Goal: Task Accomplishment & Management: Complete application form

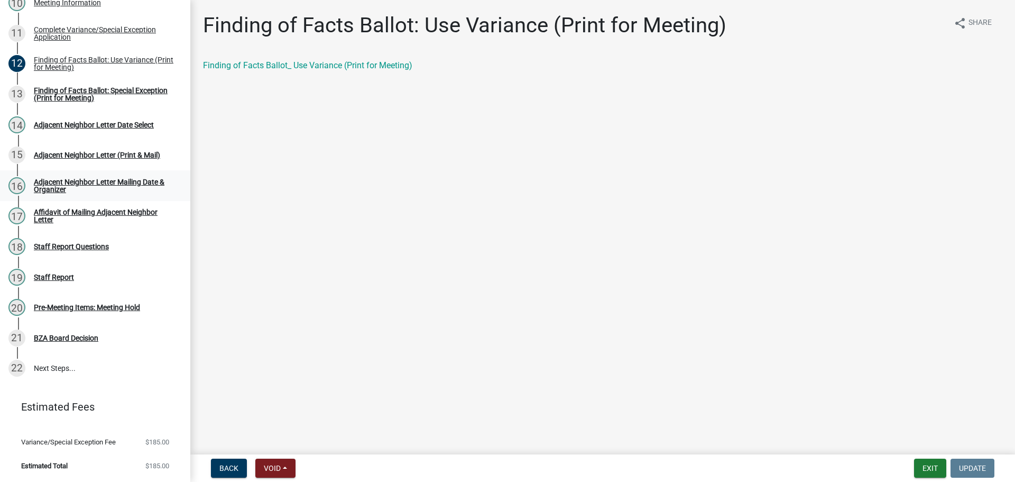
scroll to position [577, 0]
click at [230, 296] on main "Finding of Facts Ballot: Use Variance (Print for Meeting) share Share Finding o…" at bounding box center [602, 225] width 825 height 450
click at [426, 171] on main "Finding of Facts Ballot: Use Variance (Print for Meeting) share Share Finding o…" at bounding box center [602, 225] width 825 height 450
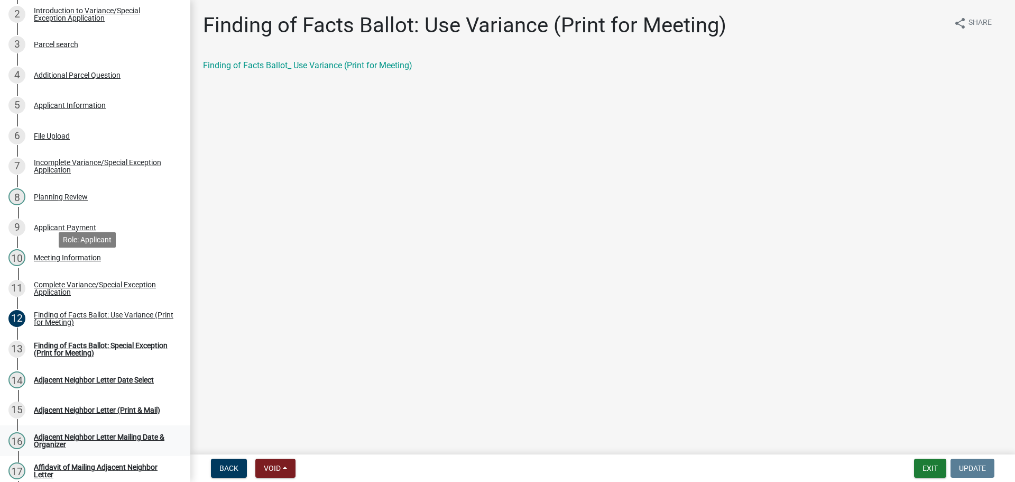
scroll to position [101, 0]
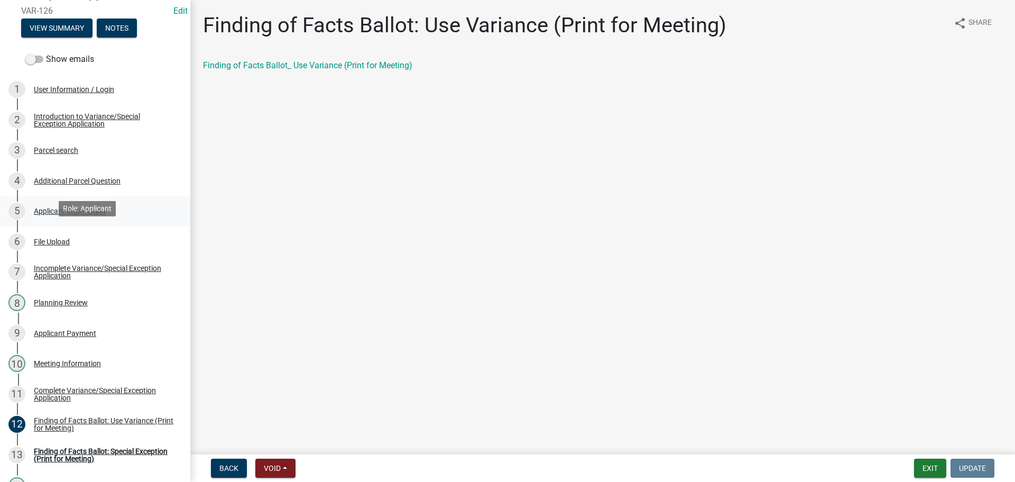
click at [103, 215] on div "Applicant Information" at bounding box center [70, 210] width 72 height 7
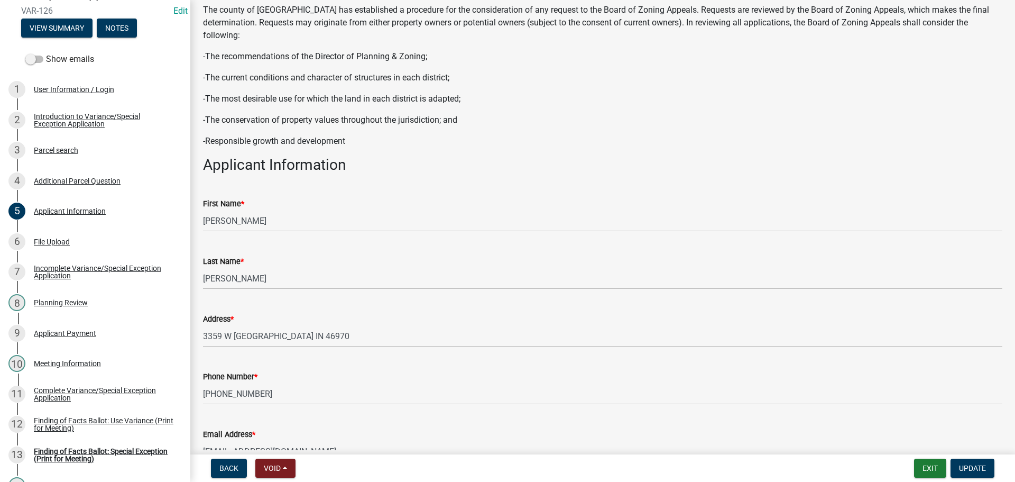
scroll to position [264, 0]
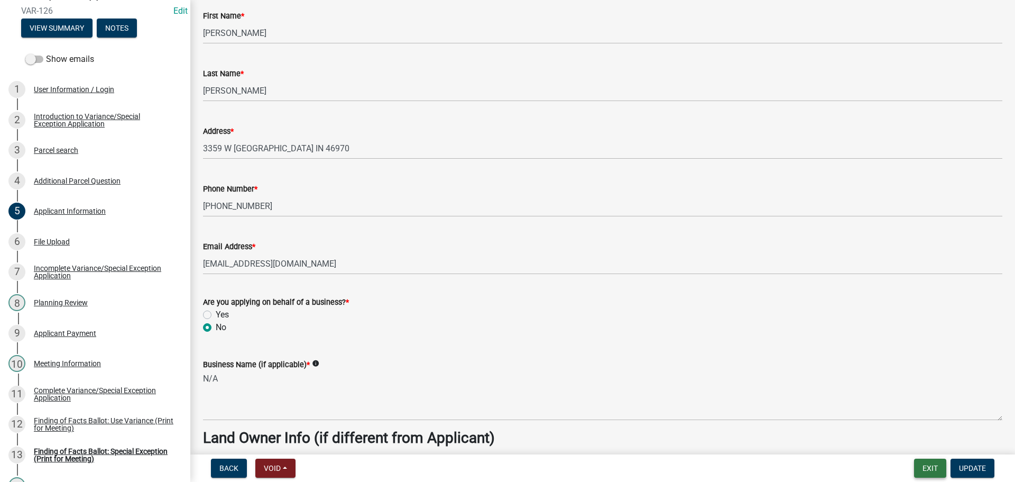
click at [920, 471] on button "Exit" at bounding box center [930, 467] width 32 height 19
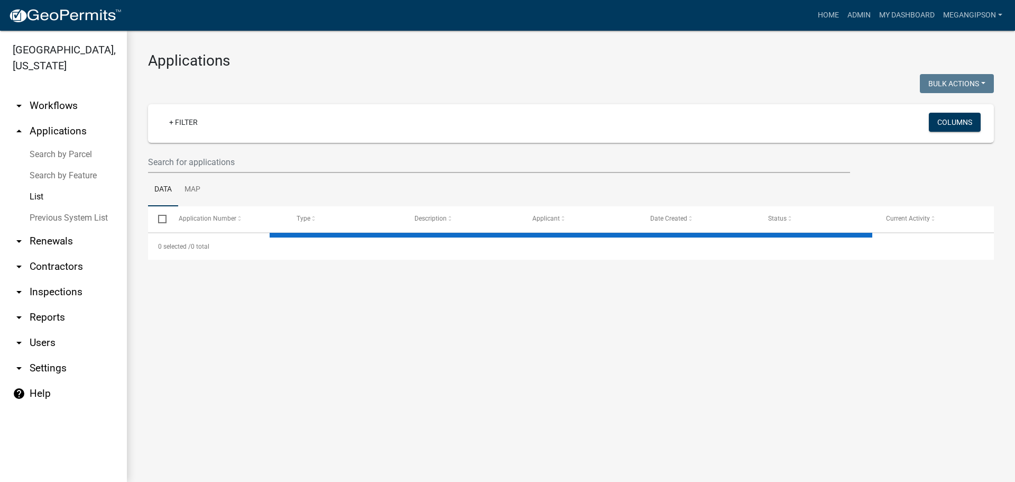
select select "3: 100"
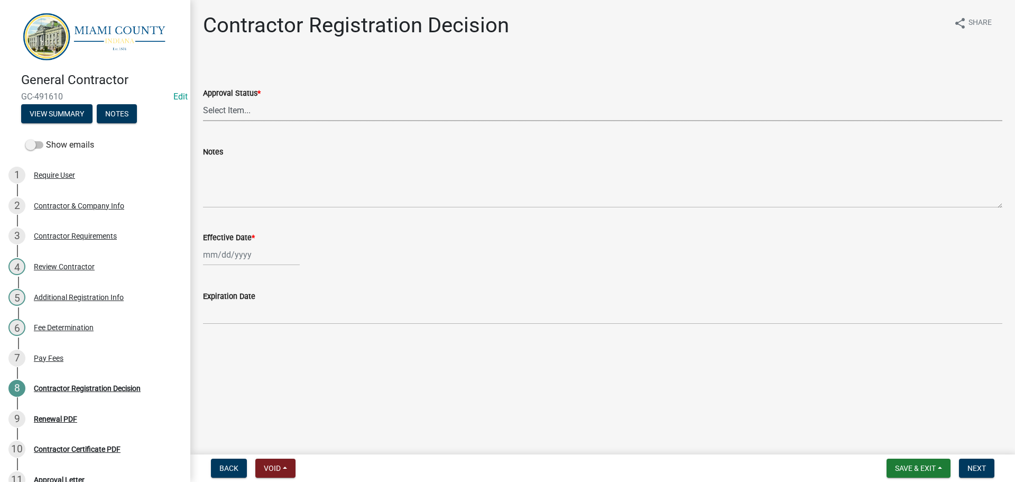
drag, startPoint x: 237, startPoint y: 123, endPoint x: 241, endPoint y: 134, distance: 11.9
click at [237, 121] on select "Select Item... Approved Denied" at bounding box center [602, 110] width 799 height 22
click at [205, 112] on select "Select Item... Approved Denied" at bounding box center [602, 110] width 799 height 22
select select "e66596de-f7bb-4a7a-88ab-0b4a0e3da709"
click at [234, 275] on wm-data-entity-input "Effective Date *" at bounding box center [602, 245] width 799 height 59
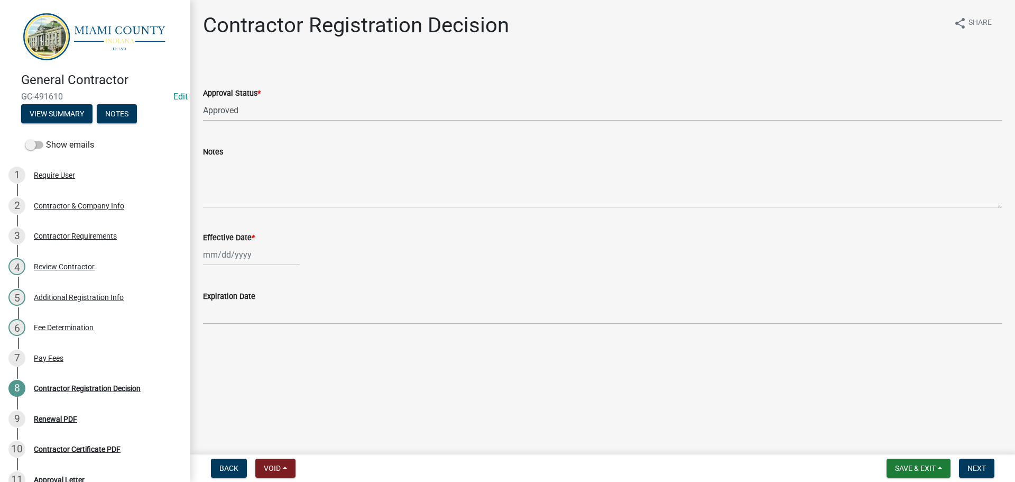
select select "10"
select select "2025"
click at [237, 265] on div "Jan Feb Mar Apr May Jun Jul Aug Sep Oct Nov Dec 1525 1526 1527 1528 1529 1530 1…" at bounding box center [251, 255] width 97 height 22
click at [255, 188] on div "15" at bounding box center [247, 179] width 17 height 17
type input "[DATE]"
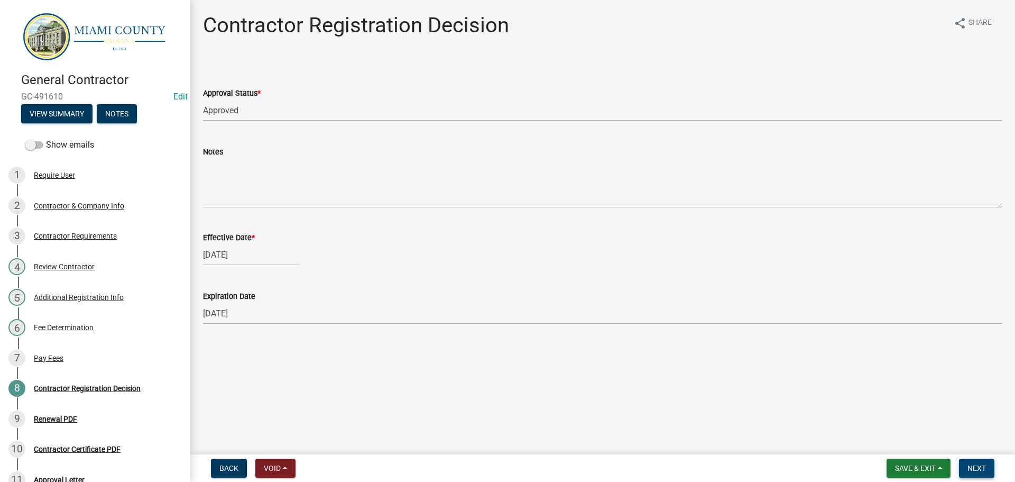
click at [977, 466] on span "Next" at bounding box center [976, 468] width 19 height 8
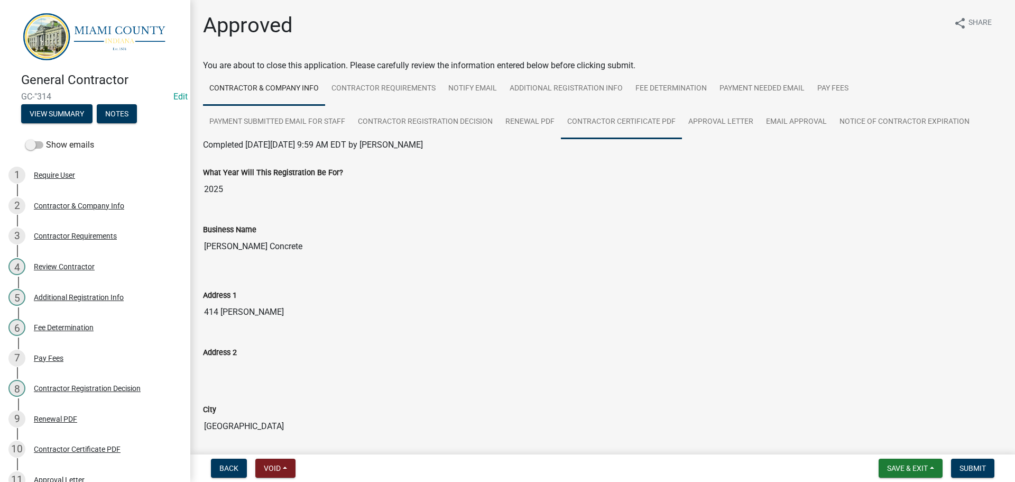
click at [682, 124] on link "Contractor Certificate PDF" at bounding box center [621, 122] width 121 height 34
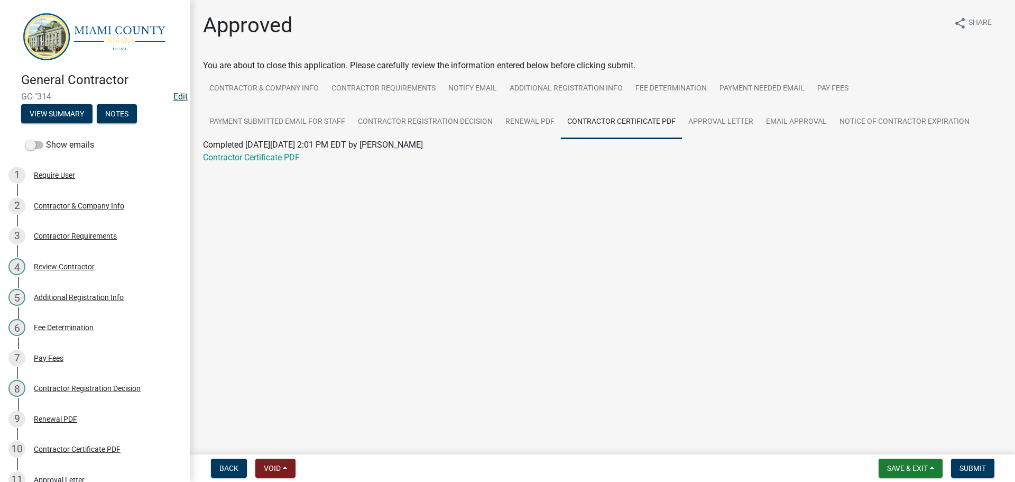
click at [173, 98] on link "Edit" at bounding box center [180, 96] width 14 height 10
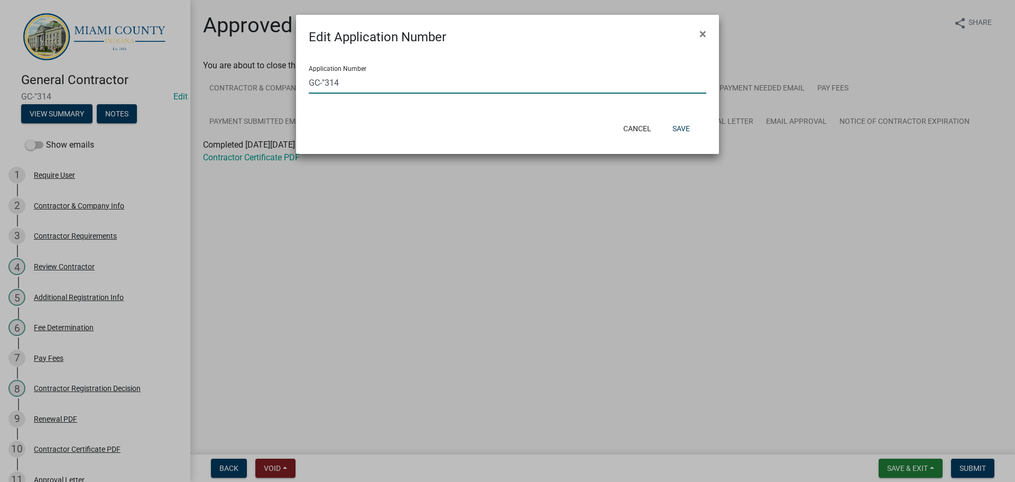
click at [330, 87] on input "GC-"314" at bounding box center [508, 83] width 398 height 22
type input "GC-314"
click at [679, 138] on button "Save" at bounding box center [681, 128] width 34 height 19
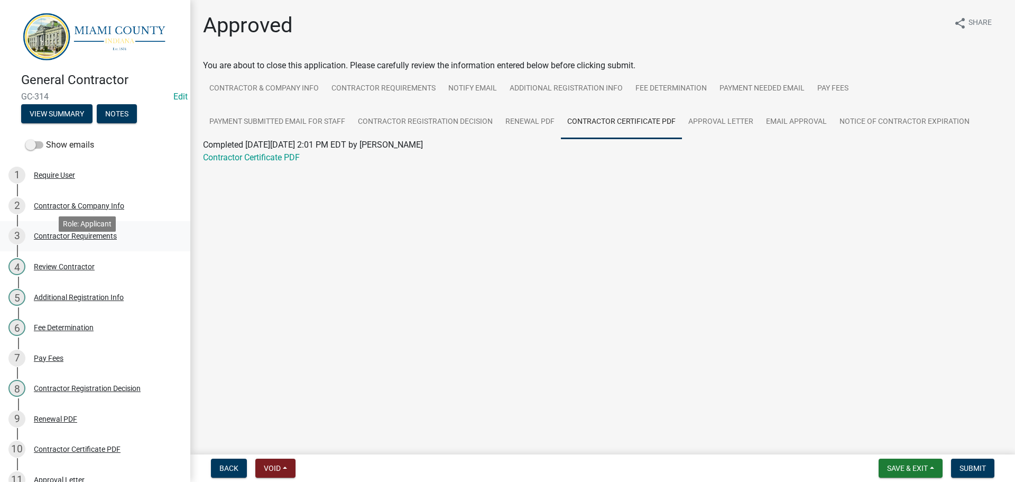
click at [93, 244] on div "3 Contractor Requirements" at bounding box center [90, 235] width 165 height 17
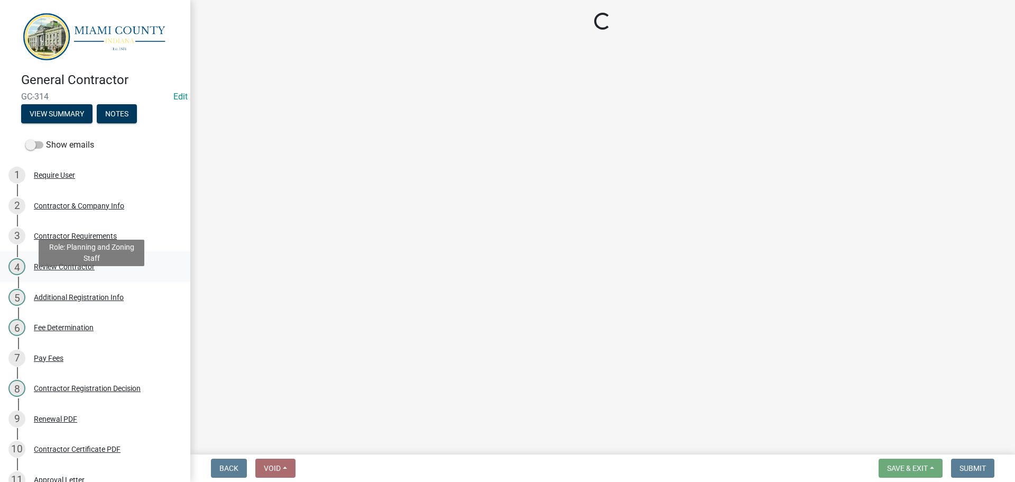
click at [91, 275] on div "4 Review Contractor" at bounding box center [90, 266] width 165 height 17
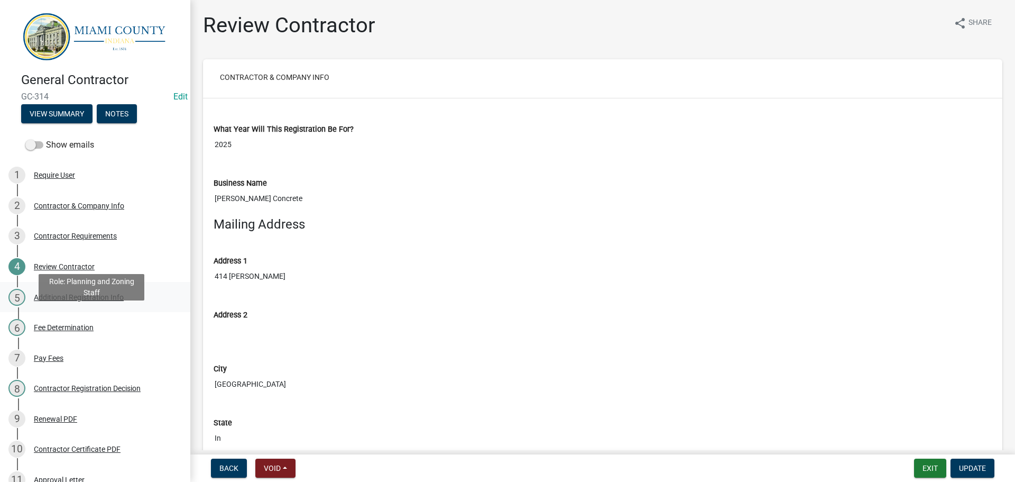
click at [88, 301] on div "Additional Registration Info" at bounding box center [79, 296] width 90 height 7
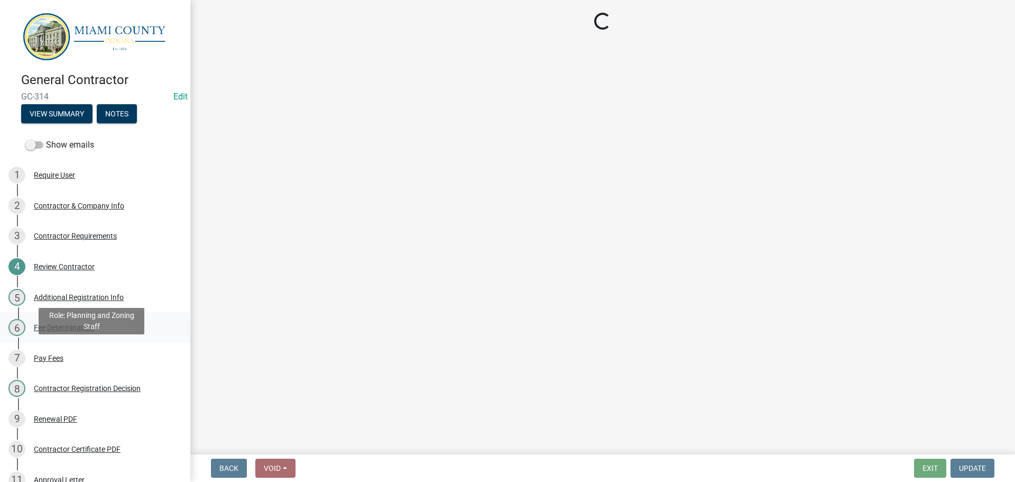
click at [80, 336] on div "6 Fee Determination" at bounding box center [90, 327] width 165 height 17
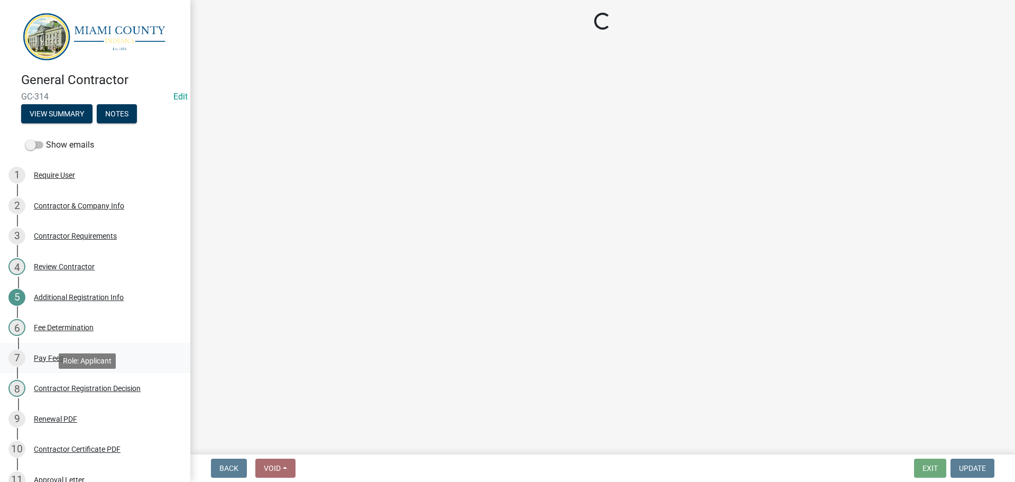
click at [60, 366] on div "7 Pay Fees" at bounding box center [90, 357] width 165 height 17
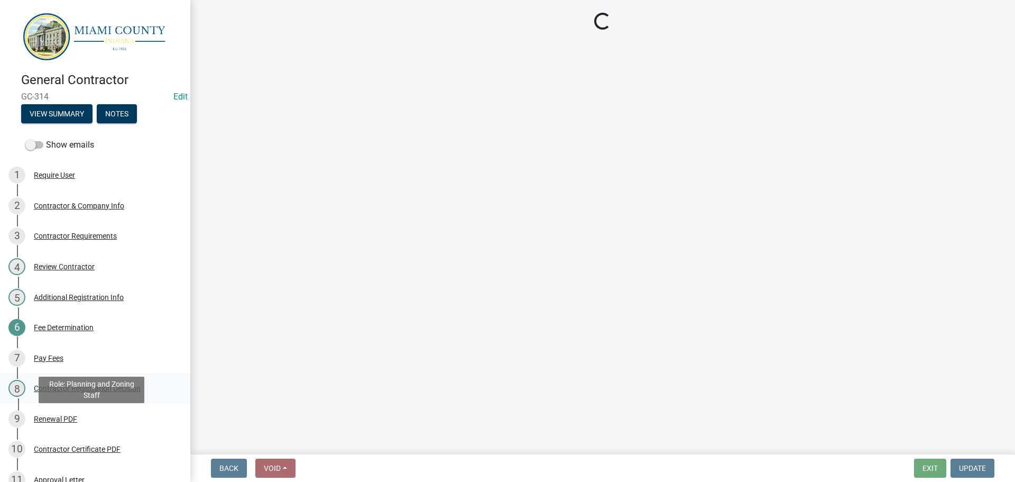
click at [64, 396] on div "8 Contractor Registration Decision" at bounding box center [90, 388] width 165 height 17
select select "e66596de-f7bb-4a7a-88ab-0b4a0e3da709"
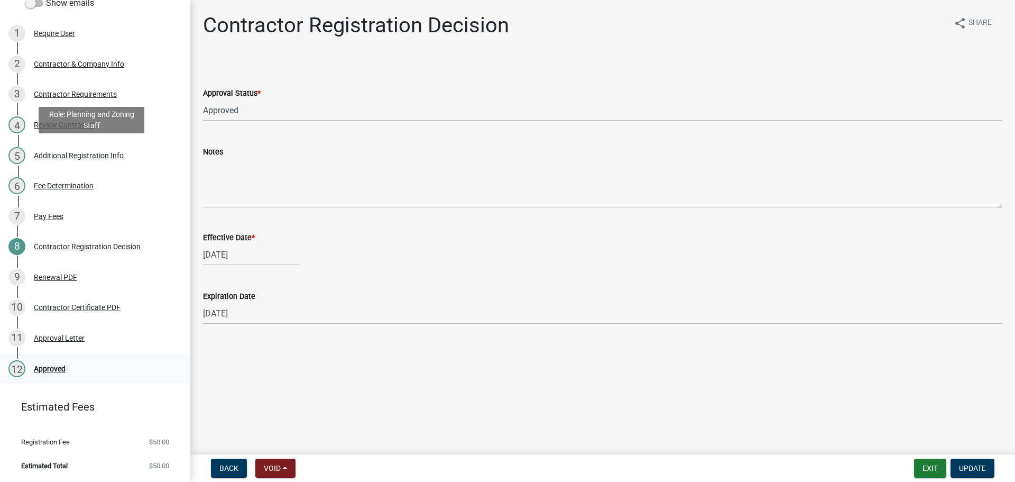
scroll to position [209, 0]
click at [86, 303] on div "Contractor Certificate PDF" at bounding box center [77, 306] width 87 height 7
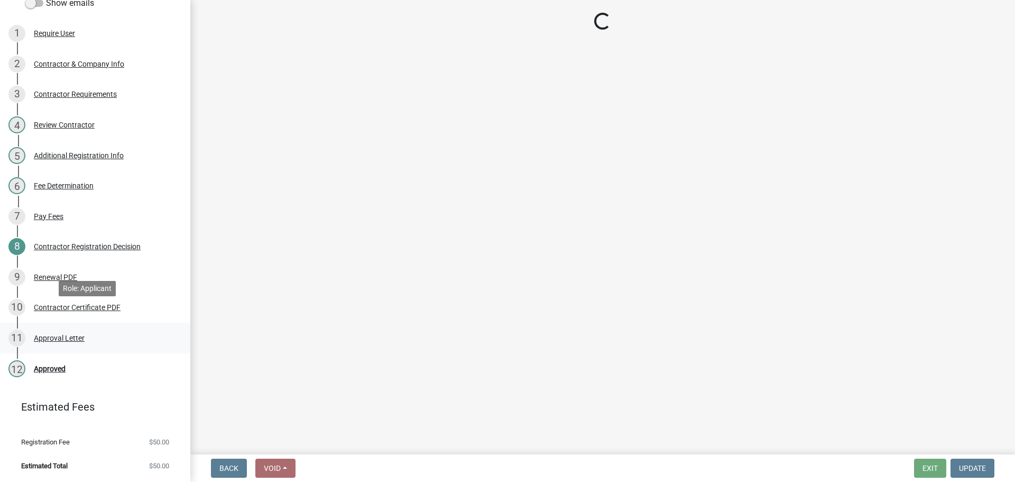
click at [70, 334] on div "Approval Letter" at bounding box center [59, 337] width 51 height 7
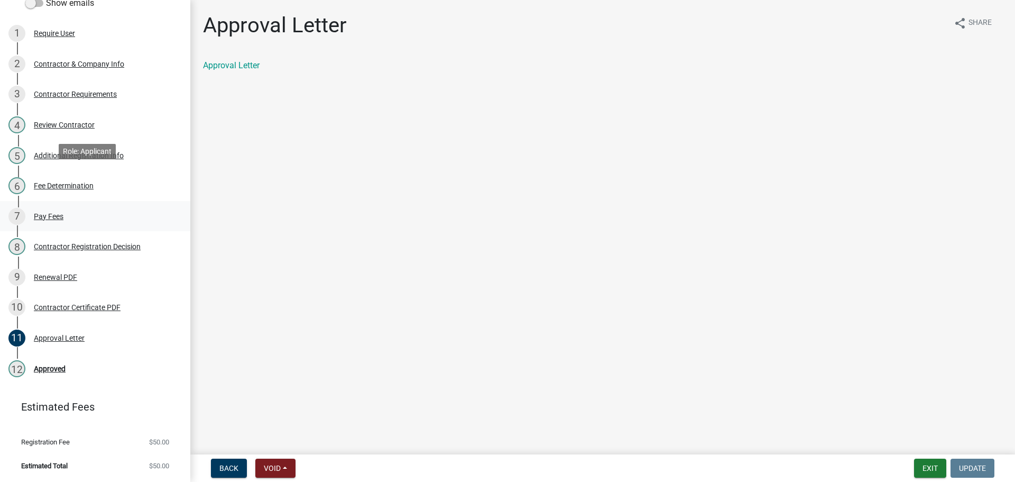
click at [72, 208] on div "7 Pay Fees" at bounding box center [90, 216] width 165 height 17
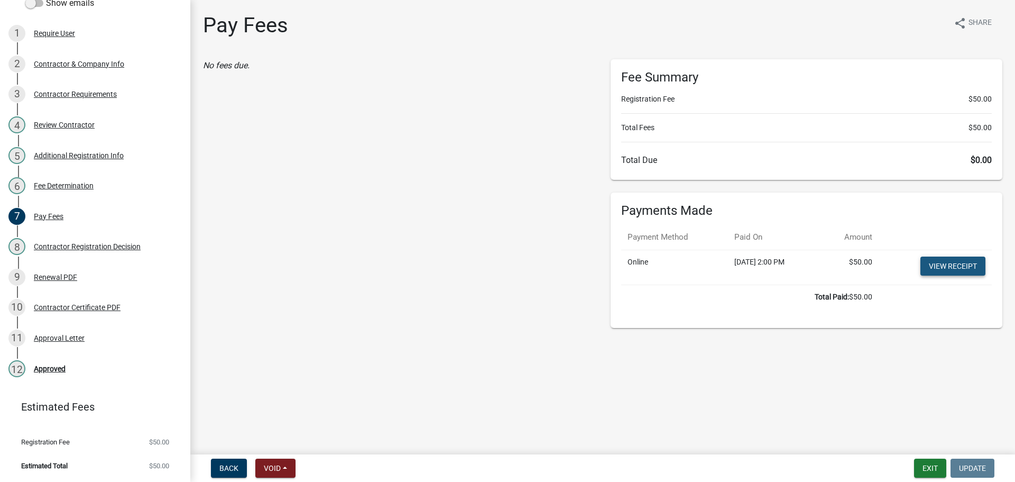
click at [961, 275] on link "View receipt" at bounding box center [952, 265] width 65 height 19
click at [87, 303] on div "Contractor Certificate PDF" at bounding box center [77, 306] width 87 height 7
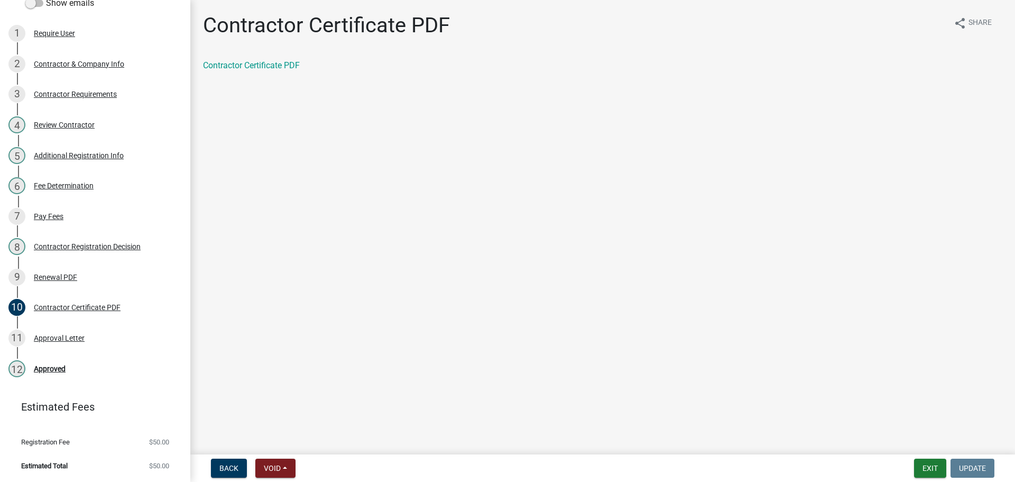
click at [259, 67] on div "Contractor Certificate PDF share Share Contractor Certificate PDF" at bounding box center [602, 51] width 815 height 77
click at [260, 70] on link "Contractor Certificate PDF" at bounding box center [251, 65] width 97 height 10
click at [122, 329] on div "11 Approval Letter" at bounding box center [90, 337] width 165 height 17
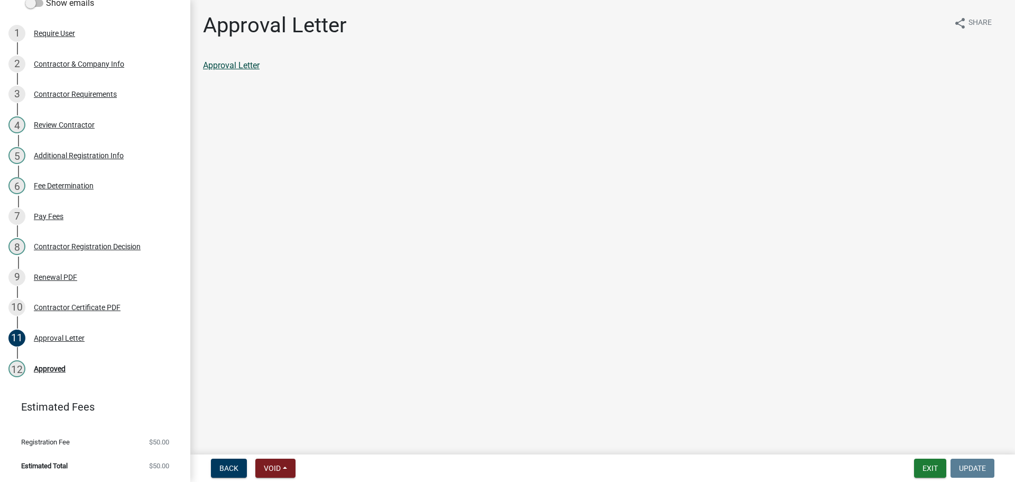
click at [249, 70] on link "Approval Letter" at bounding box center [231, 65] width 57 height 10
click at [110, 86] on div "3 Contractor Requirements" at bounding box center [90, 94] width 165 height 17
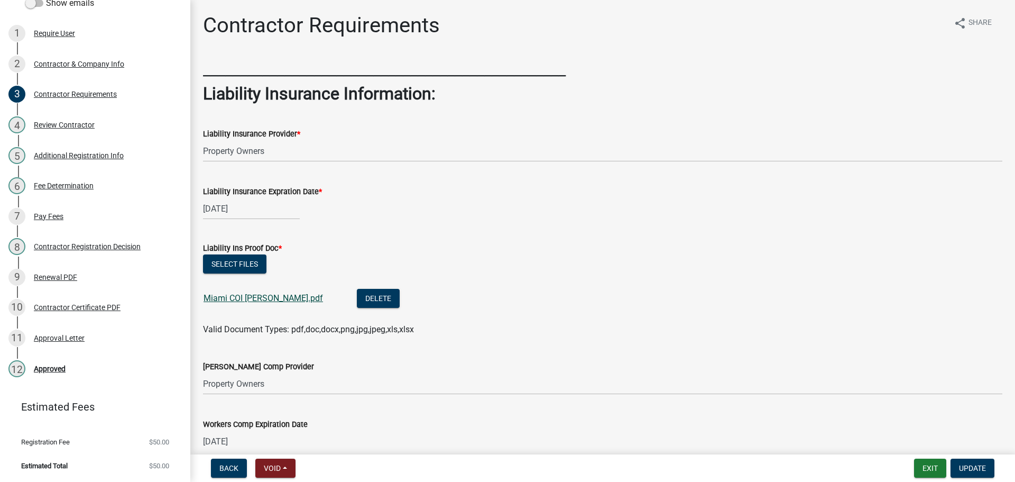
click at [280, 303] on link "Miami COI Cottingham.pdf" at bounding box center [263, 298] width 119 height 10
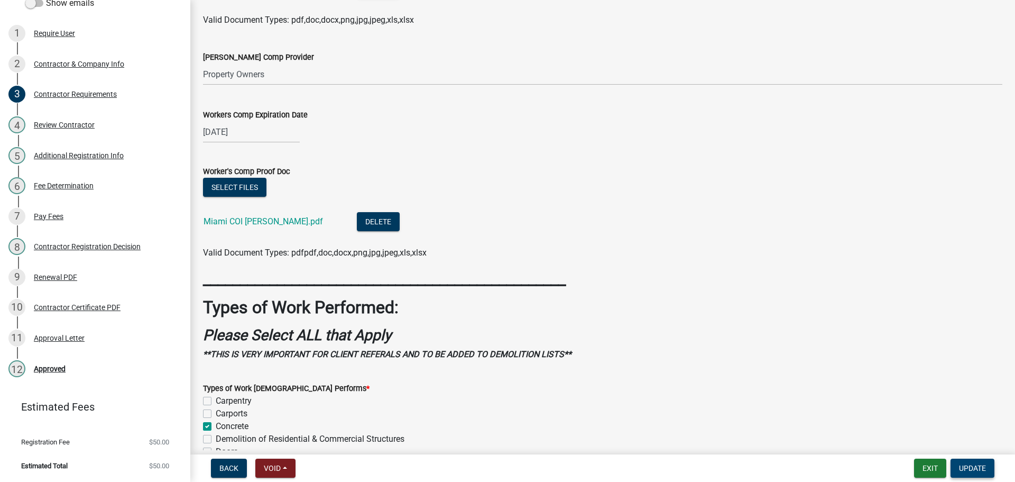
scroll to position [687, 0]
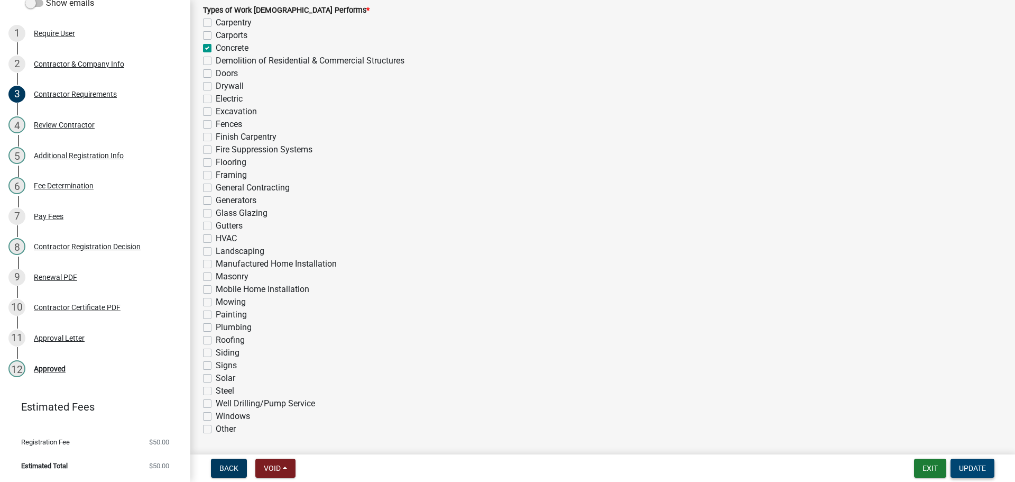
click at [975, 473] on button "Update" at bounding box center [973, 467] width 44 height 19
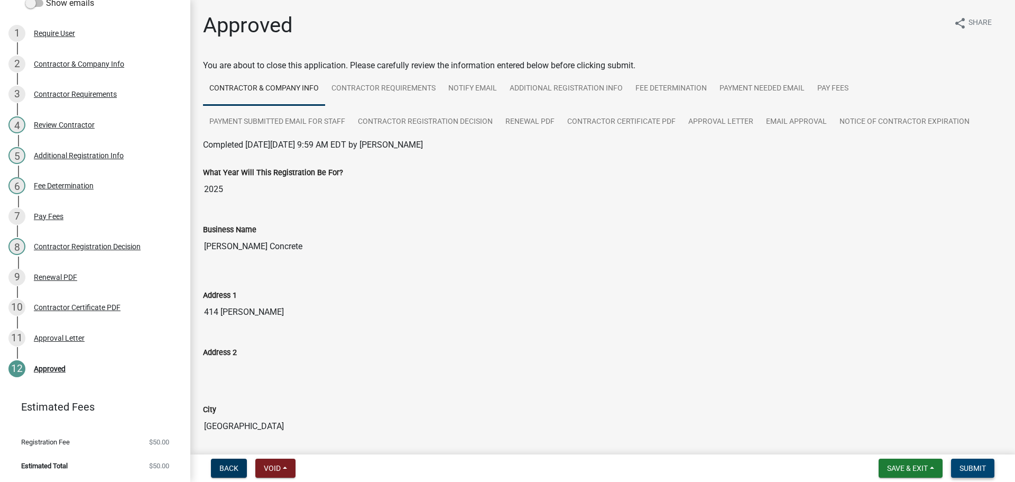
click at [971, 458] on button "Submit" at bounding box center [972, 467] width 43 height 19
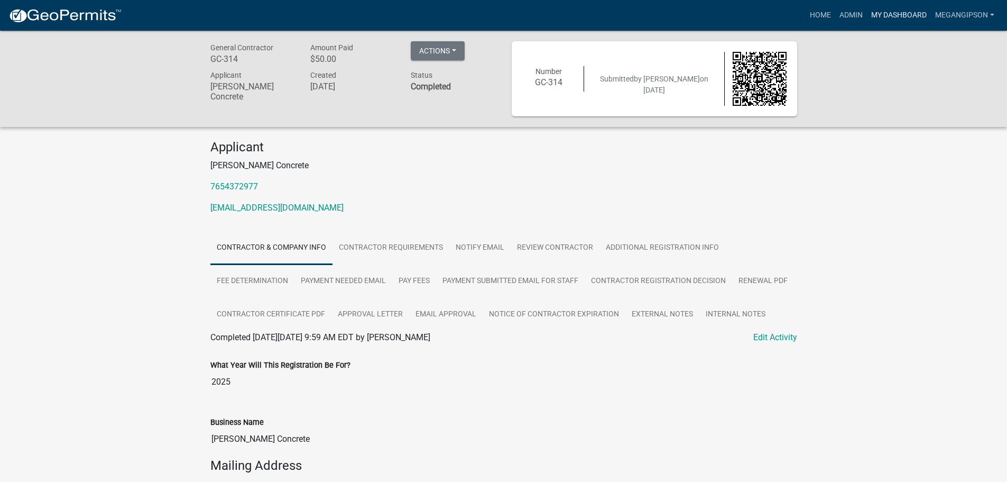
click at [894, 19] on link "My Dashboard" at bounding box center [899, 15] width 64 height 20
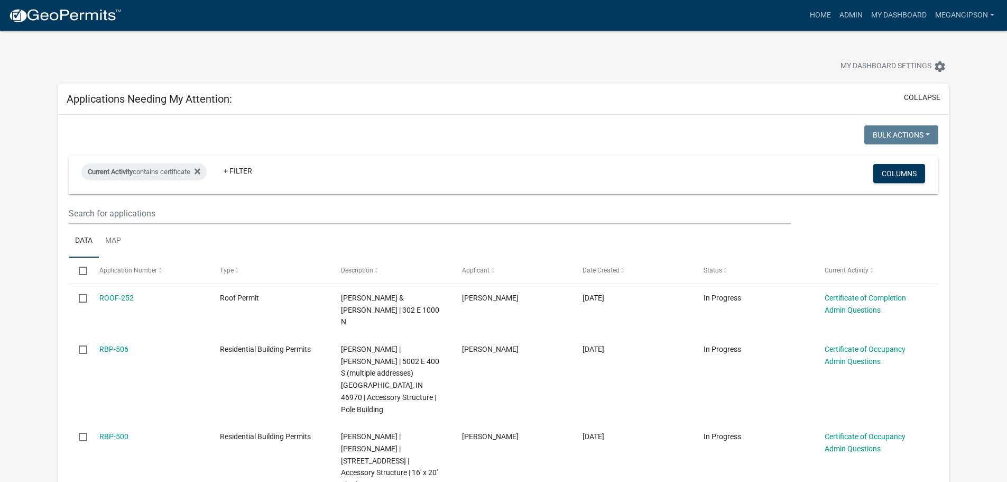
click at [477, 49] on div "My Dashboard Settings settings" at bounding box center [503, 55] width 907 height 49
click at [338, 60] on div at bounding box center [314, 67] width 529 height 23
click at [835, 15] on link "Admin" at bounding box center [851, 15] width 32 height 20
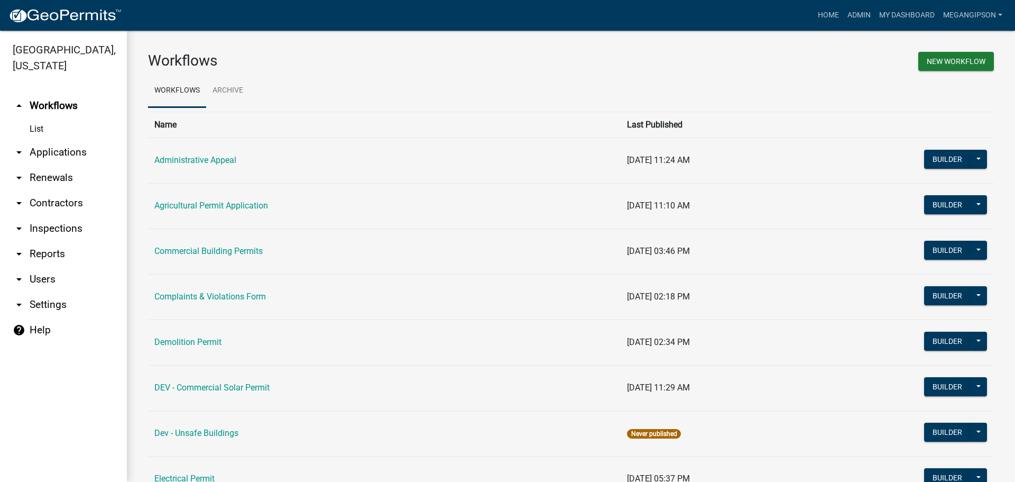
click at [59, 165] on link "arrow_drop_down Applications" at bounding box center [63, 152] width 127 height 25
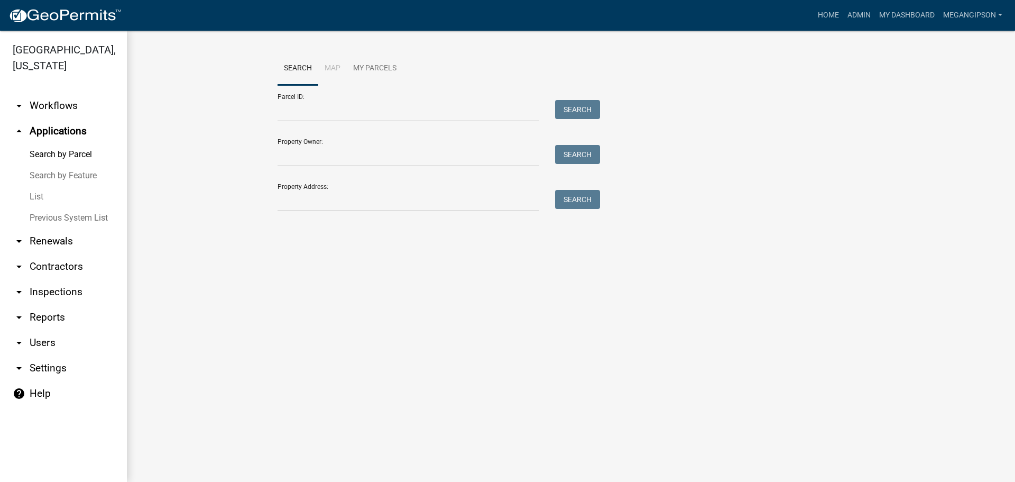
click at [56, 207] on link "List" at bounding box center [63, 196] width 127 height 21
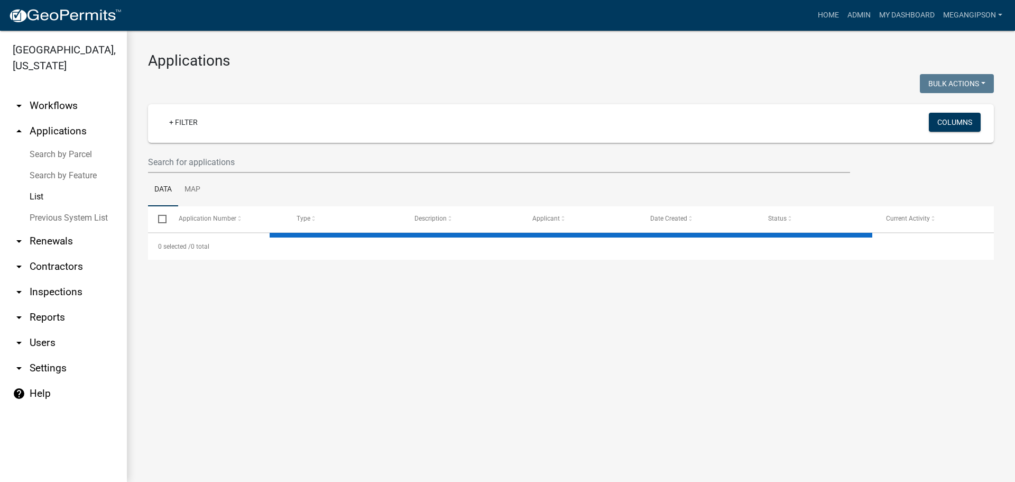
select select "3: 100"
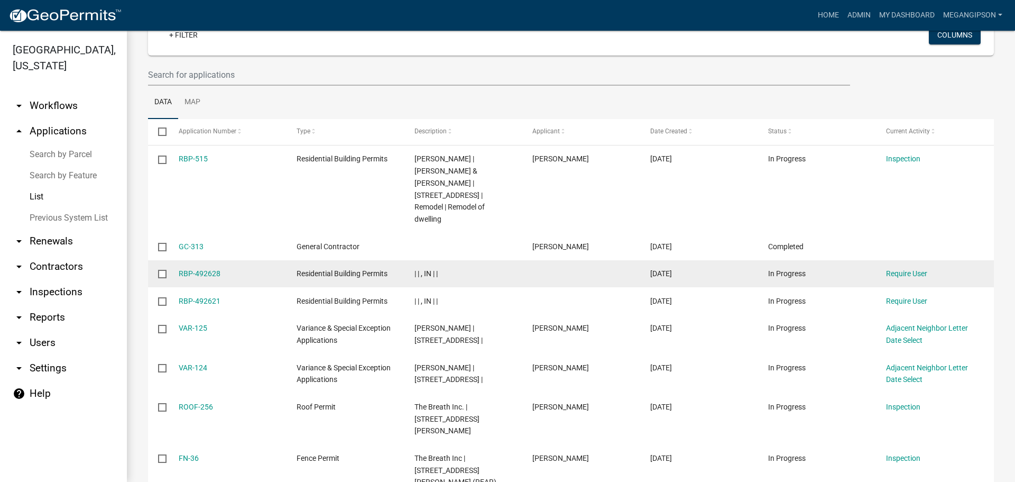
scroll to position [106, 0]
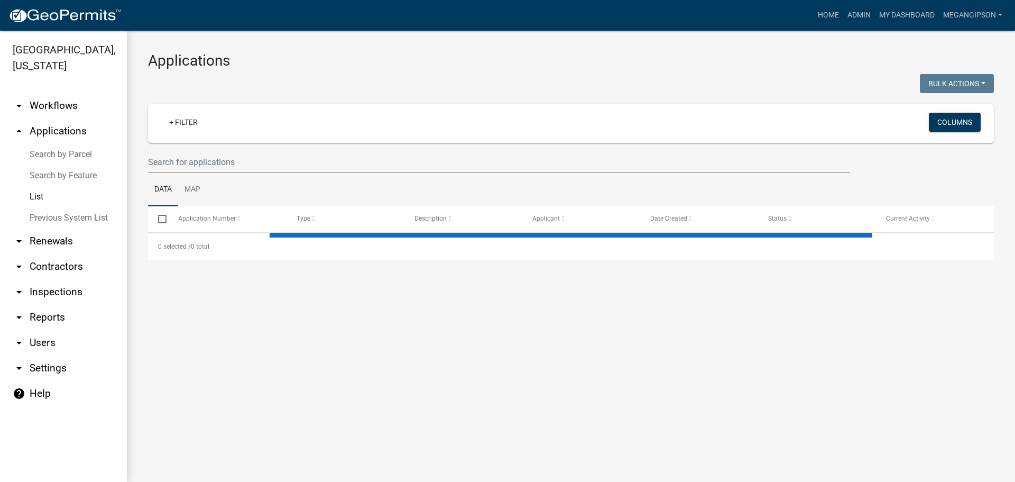
select select "3: 100"
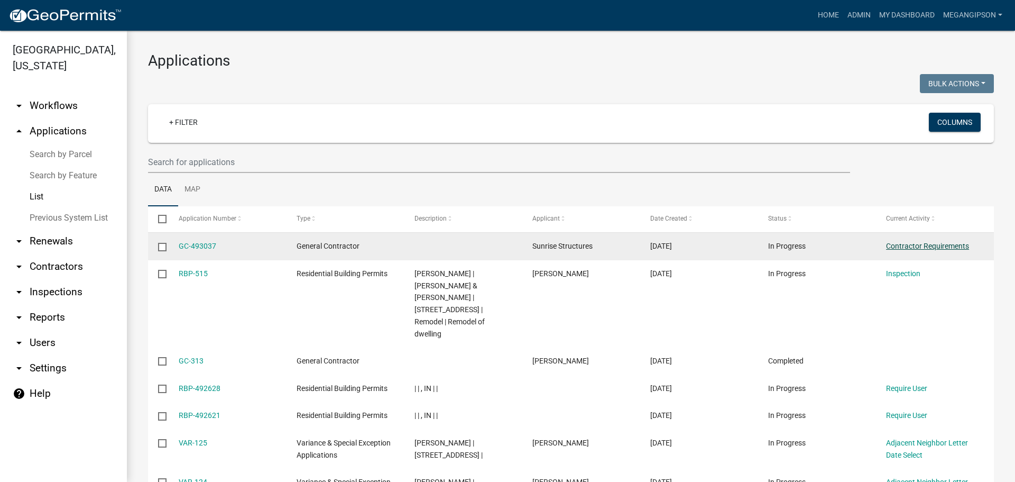
click at [937, 250] on link "Contractor Requirements" at bounding box center [927, 246] width 83 height 8
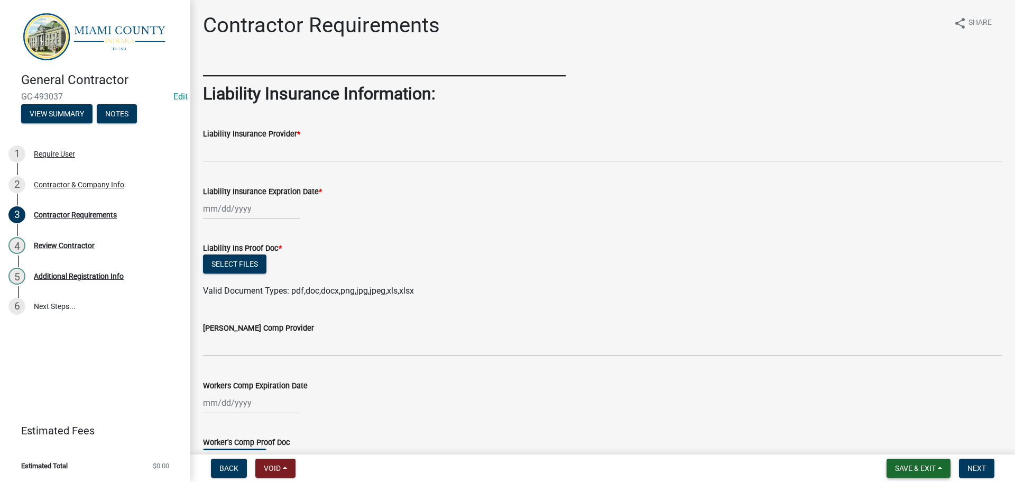
click at [942, 466] on button "Save & Exit" at bounding box center [919, 467] width 64 height 19
click at [899, 435] on button "Save & Exit" at bounding box center [908, 437] width 85 height 25
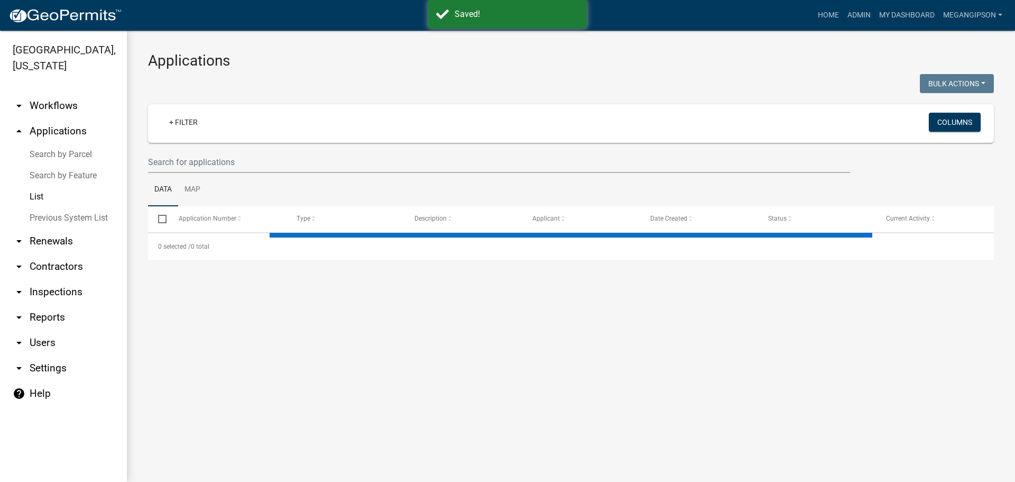
select select "3: 100"
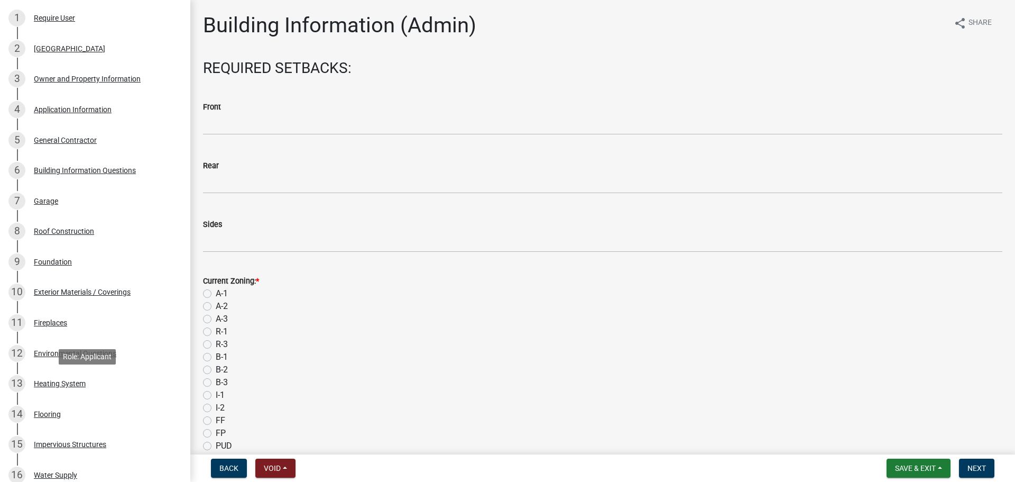
scroll to position [159, 0]
click at [100, 81] on div "Owner and Property Information" at bounding box center [87, 76] width 107 height 7
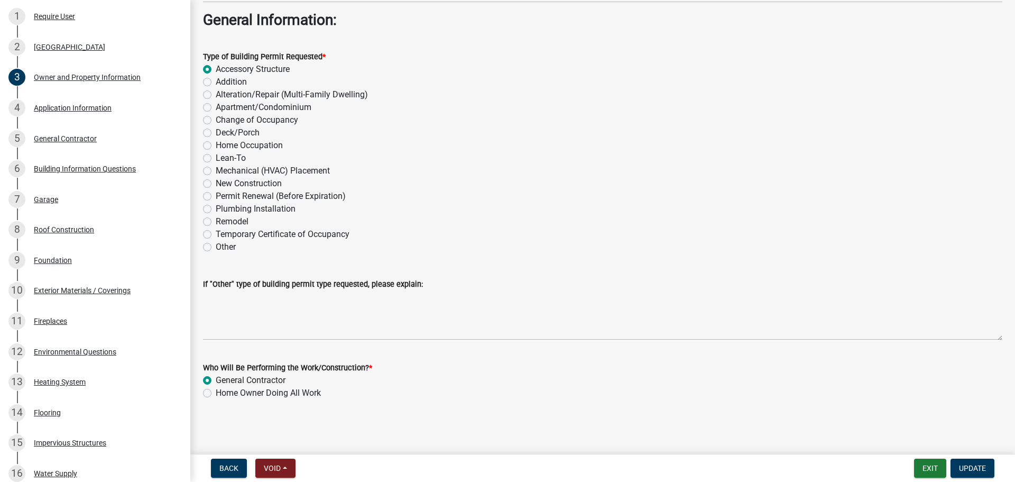
scroll to position [1343, 0]
click at [78, 147] on div "5 General Contractor" at bounding box center [90, 138] width 165 height 17
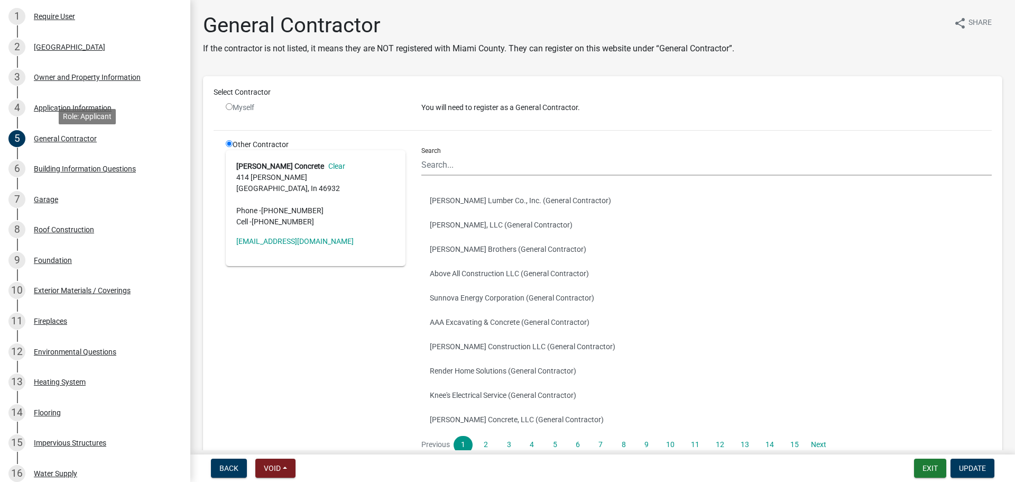
click at [103, 112] on div "Application Information" at bounding box center [73, 107] width 78 height 7
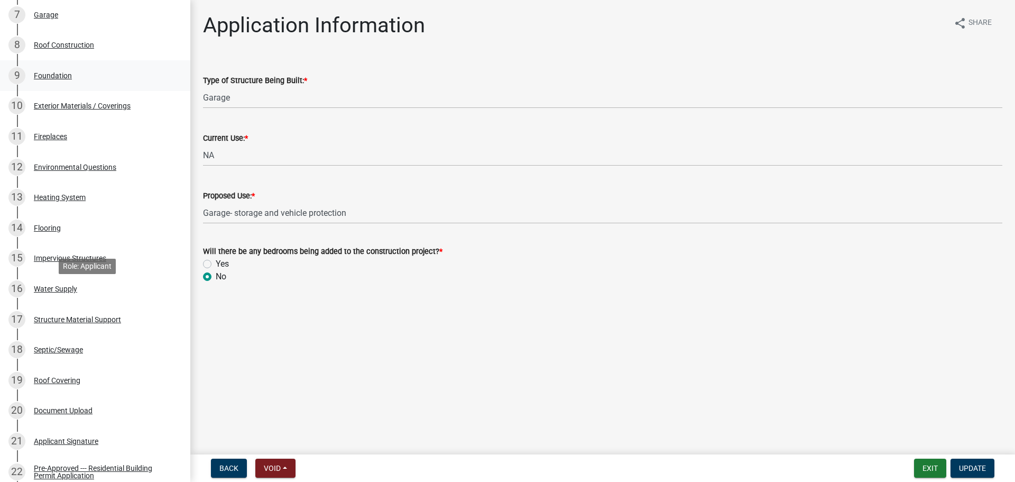
scroll to position [423, 0]
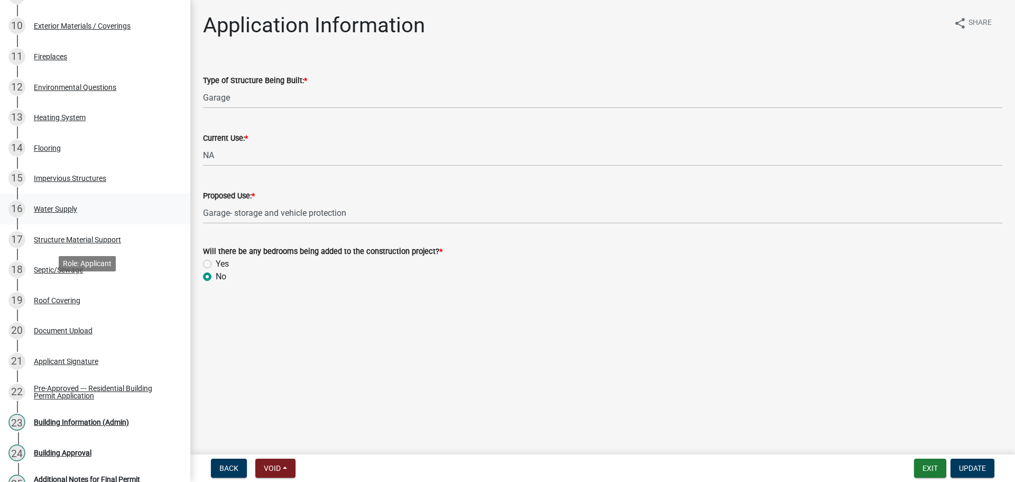
click at [82, 217] on div "16 Water Supply" at bounding box center [90, 208] width 165 height 17
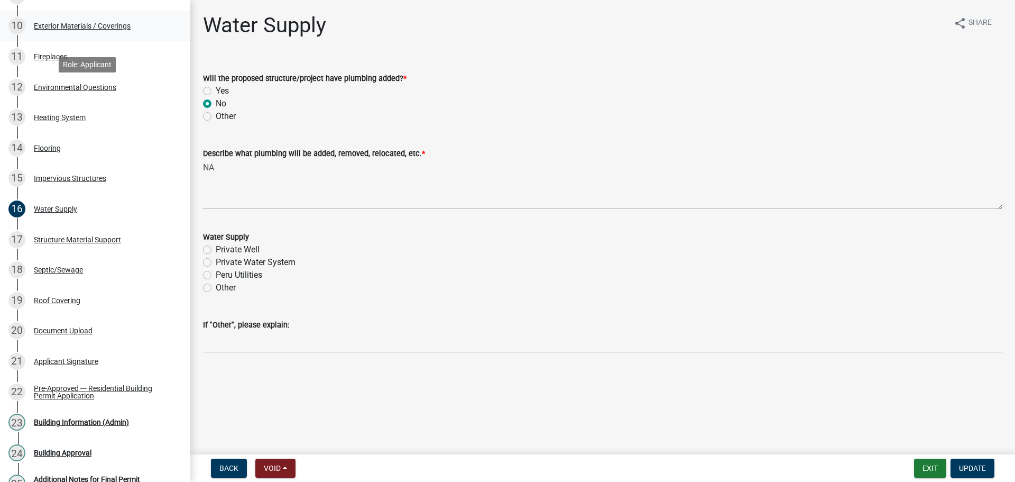
scroll to position [370, 0]
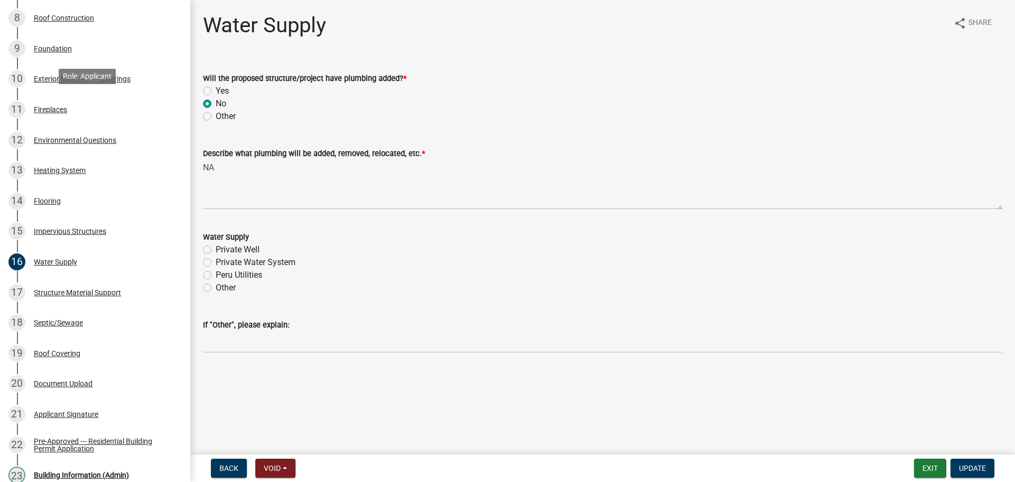
click at [85, 57] on div "9 Foundation" at bounding box center [90, 48] width 165 height 17
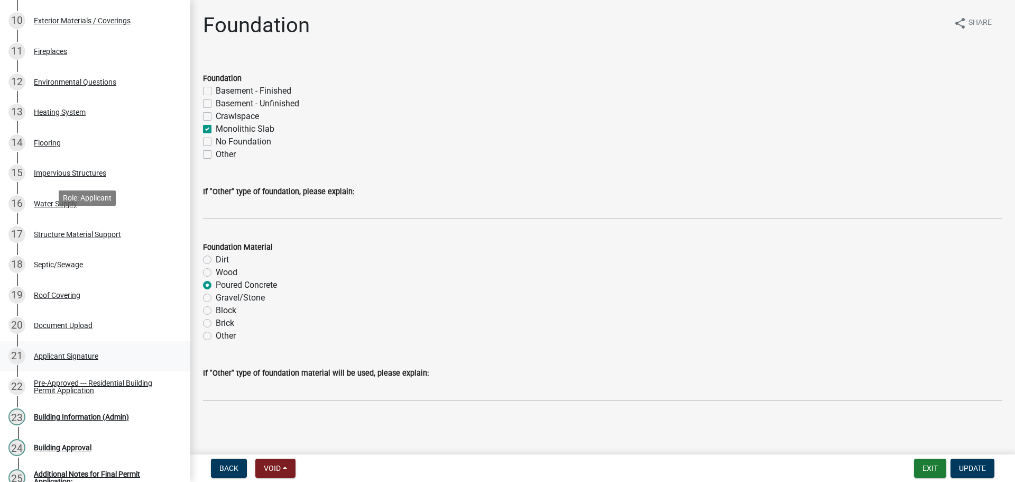
scroll to position [582, 0]
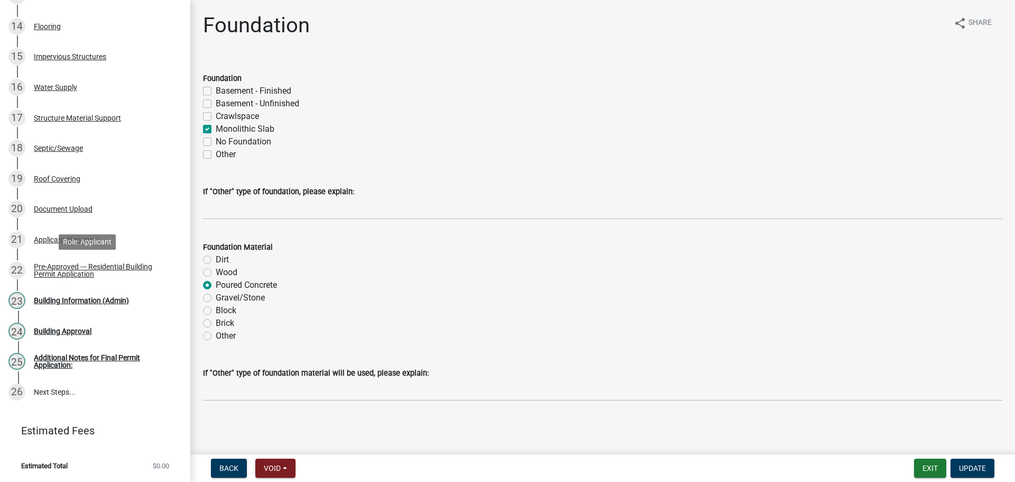
click at [93, 213] on div "Document Upload" at bounding box center [63, 208] width 59 height 7
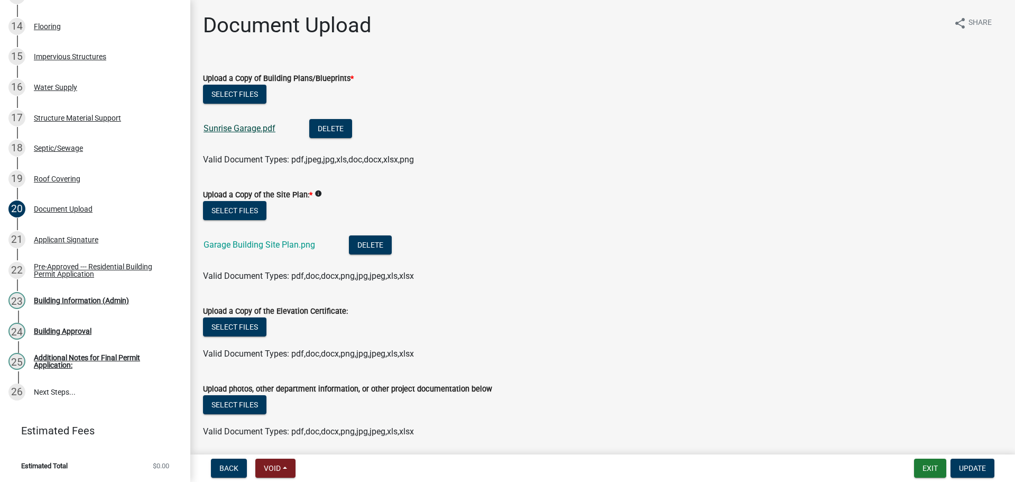
click at [250, 133] on link "Sunrise Garage.pdf" at bounding box center [240, 128] width 72 height 10
click at [290, 250] on link "Garage Building Site Plan.png" at bounding box center [260, 244] width 112 height 10
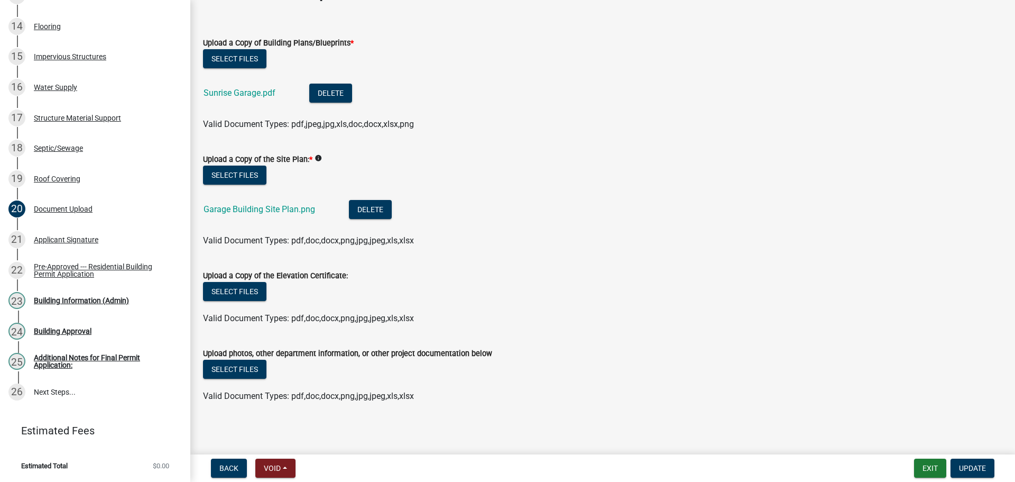
scroll to position [0, 0]
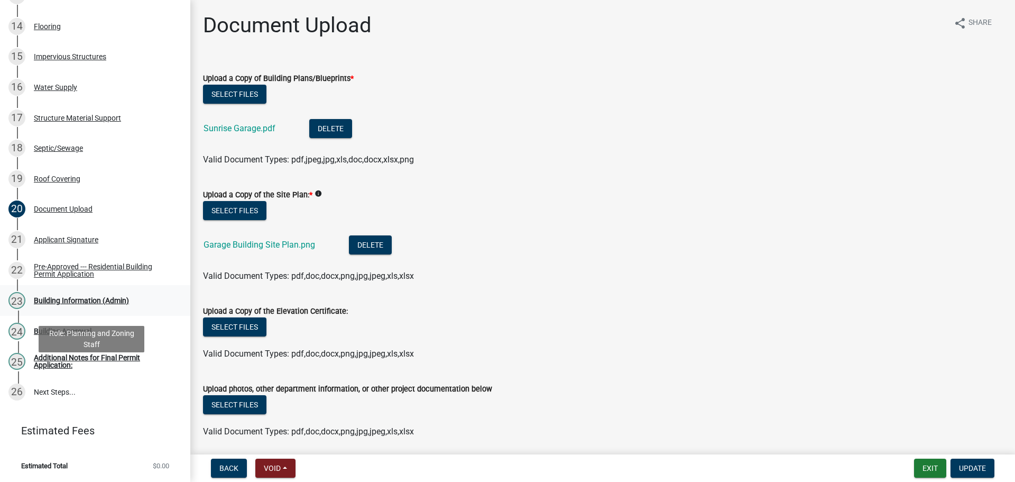
click at [95, 316] on link "23 Building Information (Admin)" at bounding box center [95, 300] width 190 height 31
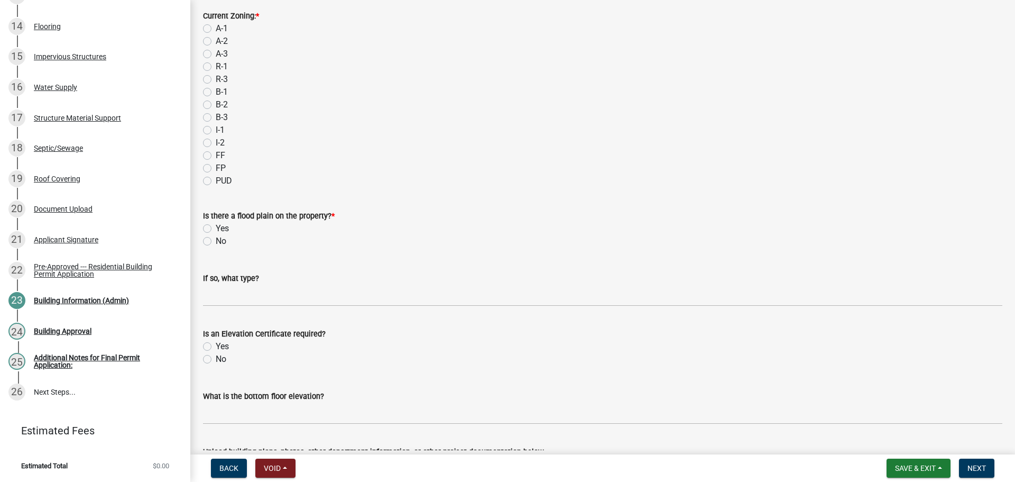
scroll to position [464, 0]
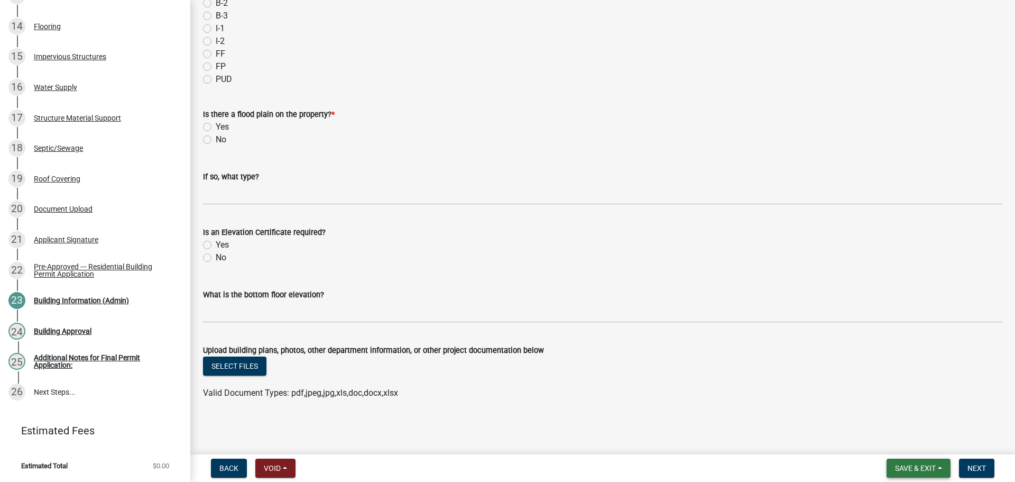
click at [909, 469] on span "Save & Exit" at bounding box center [915, 468] width 41 height 8
click at [866, 439] on button "Save & Exit" at bounding box center [908, 437] width 85 height 25
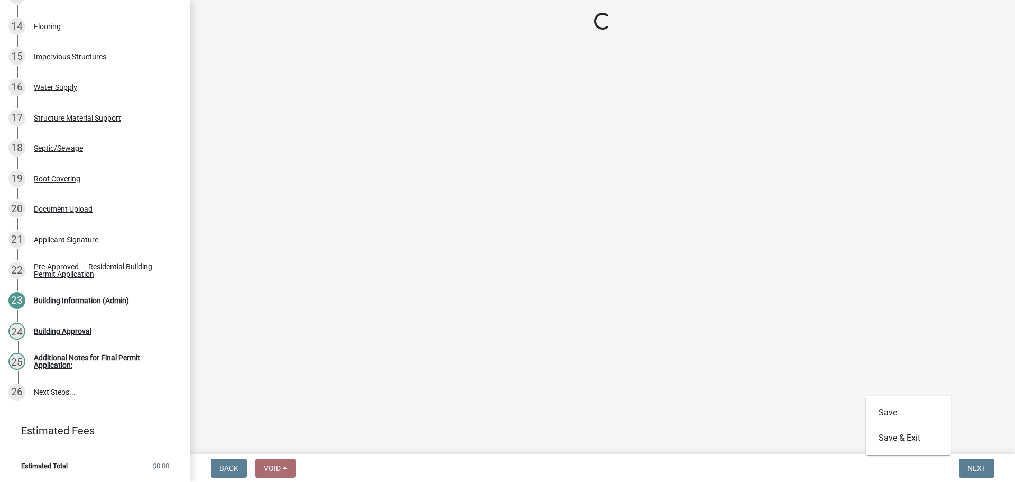
scroll to position [0, 0]
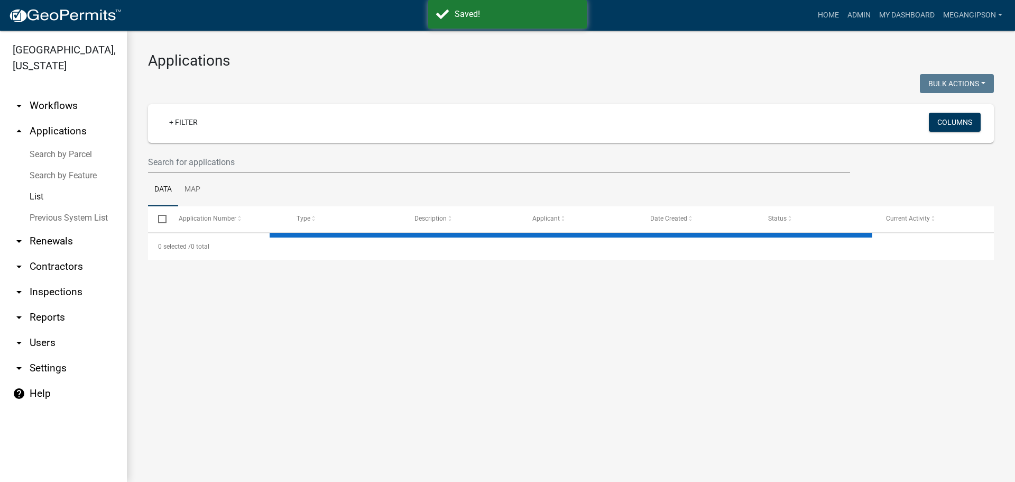
select select "3: 100"
